Goal: Task Accomplishment & Management: Use online tool/utility

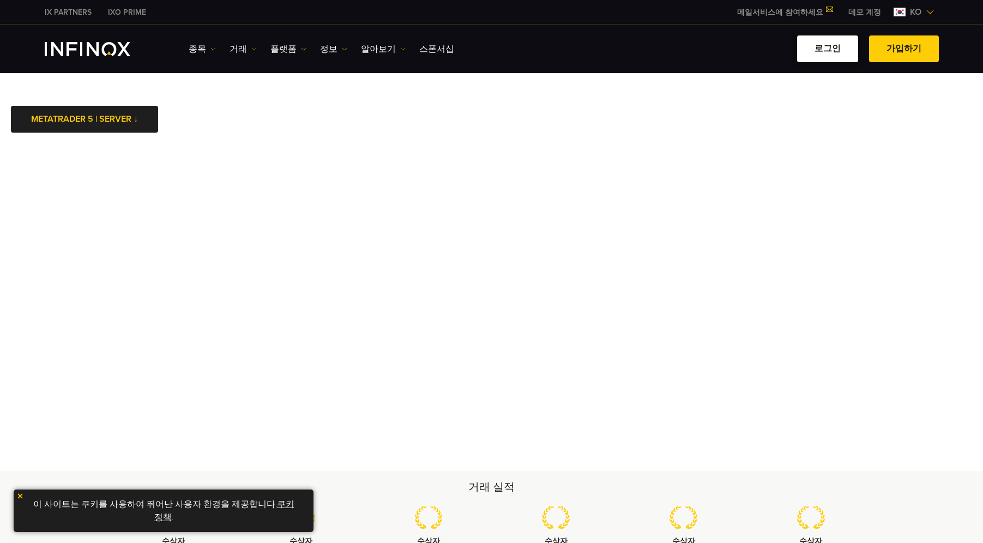
click at [835, 57] on link "로그인" at bounding box center [827, 48] width 61 height 27
click at [832, 51] on link "로그인" at bounding box center [827, 48] width 61 height 27
click at [125, 121] on link "METATRADER 5 | SERVER ↓" at bounding box center [84, 119] width 147 height 27
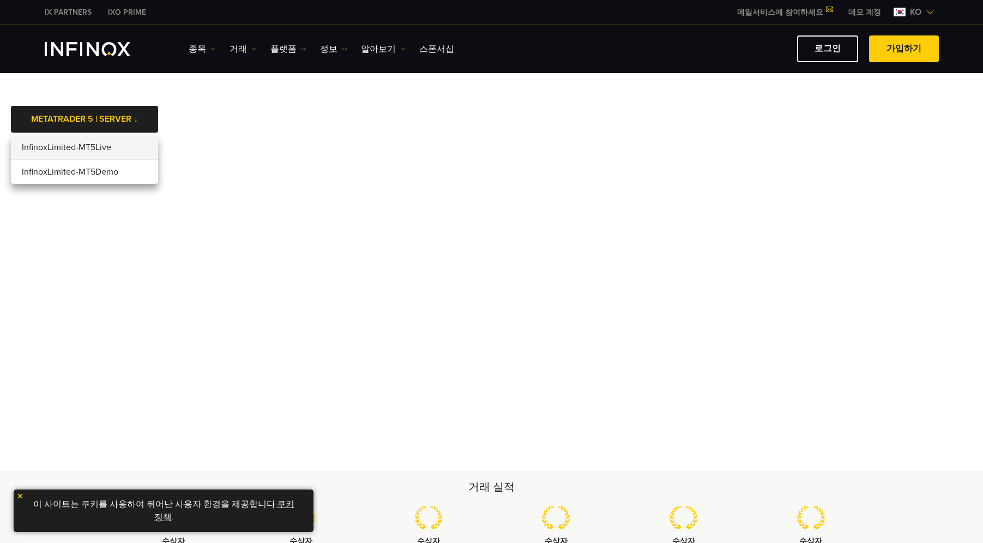
click at [117, 150] on li "InfinoxLimited-MT5Live" at bounding box center [84, 147] width 147 height 25
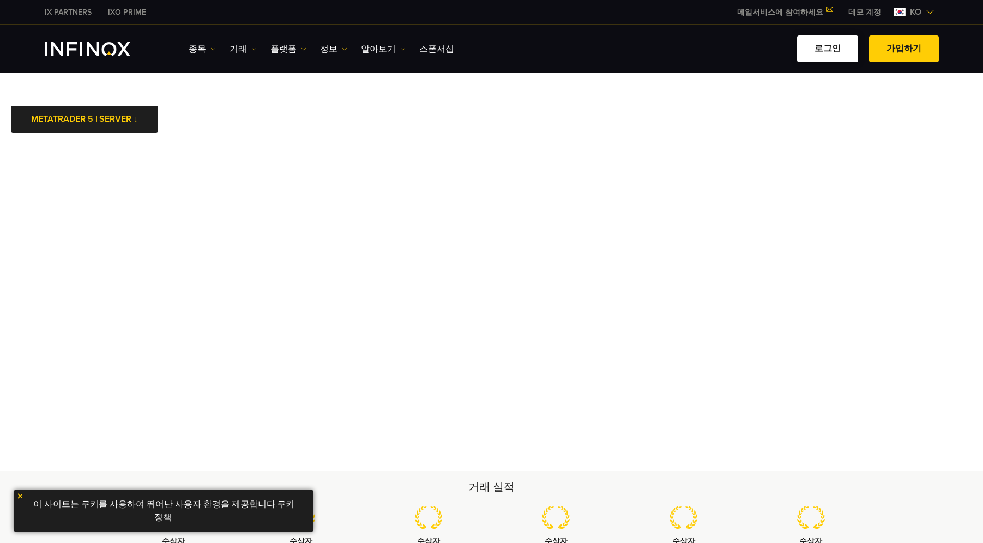
click at [819, 47] on link "로그인" at bounding box center [827, 48] width 61 height 27
click at [17, 495] on img at bounding box center [20, 496] width 8 height 8
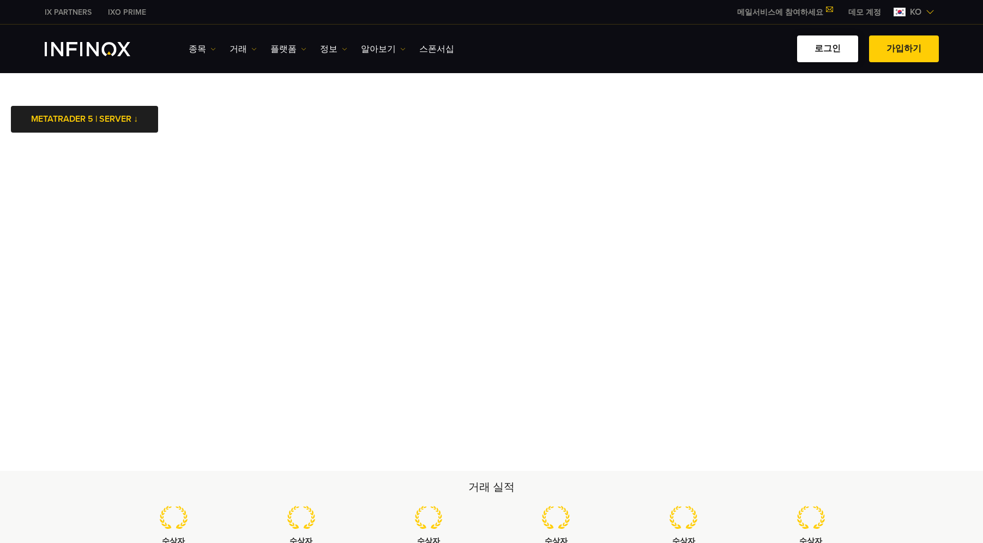
click at [821, 46] on link "로그인" at bounding box center [827, 48] width 61 height 27
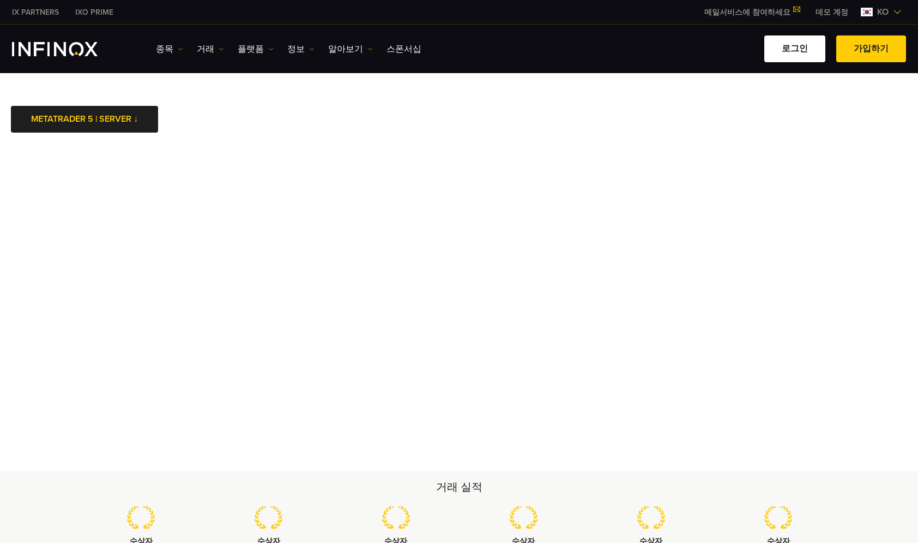
click at [600, 47] on link "로그인" at bounding box center [795, 48] width 61 height 27
